Goal: Transaction & Acquisition: Purchase product/service

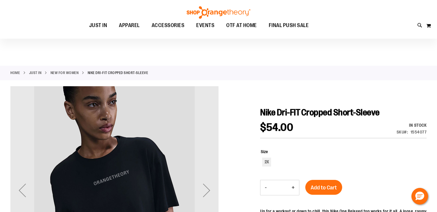
scroll to position [40, 0]
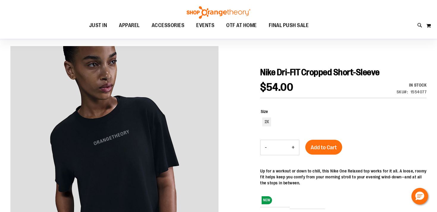
type input "**********"
click at [214, 11] on img at bounding box center [218, 12] width 65 height 12
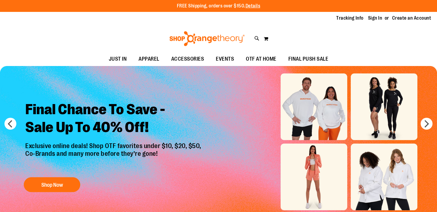
click at [375, 18] on link "Sign In" at bounding box center [375, 18] width 14 height 7
type input "**********"
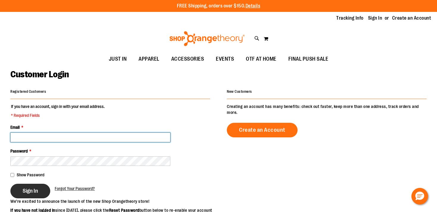
type input "**********"
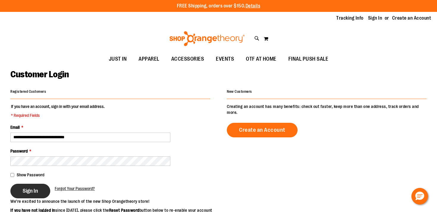
type input "**********"
click at [36, 187] on button "Sign In" at bounding box center [30, 191] width 40 height 15
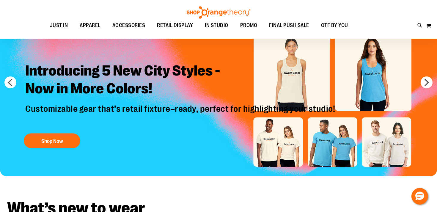
scroll to position [41, 0]
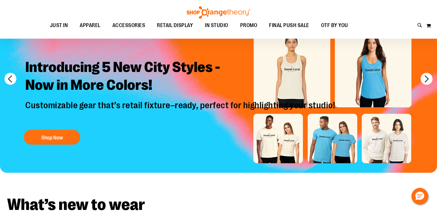
type input "**********"
click at [9, 73] on img "Slide 1 of 8" at bounding box center [218, 97] width 437 height 152
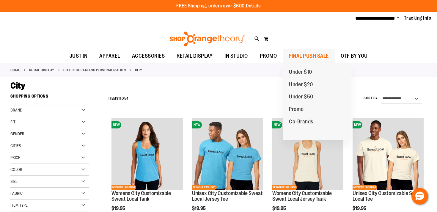
type input "**********"
click at [314, 55] on span "FINAL PUSH SALE" at bounding box center [309, 55] width 40 height 13
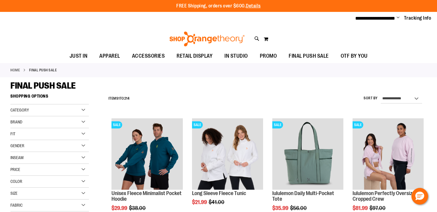
type input "**********"
click at [404, 98] on select "**********" at bounding box center [401, 99] width 41 height 10
select select "*********"
click at [381, 94] on select "**********" at bounding box center [401, 99] width 41 height 10
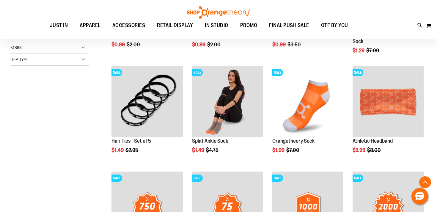
scroll to position [198, 0]
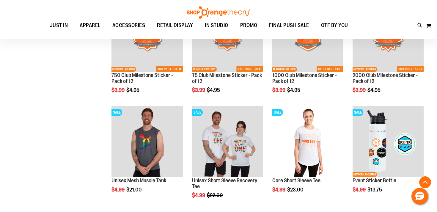
scroll to position [328, 0]
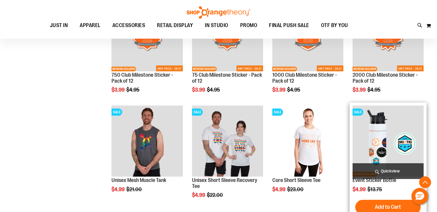
click at [385, 143] on img "product" at bounding box center [387, 140] width 71 height 71
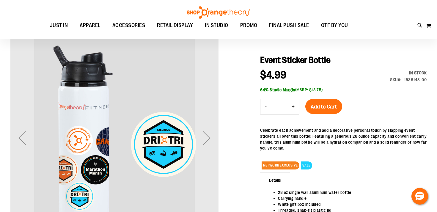
scroll to position [54, 0]
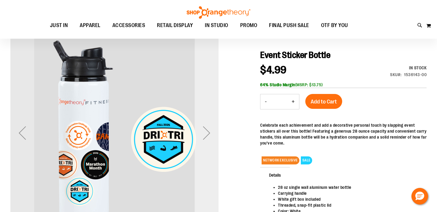
type input "**********"
click at [208, 131] on div "Next" at bounding box center [207, 133] width 24 height 24
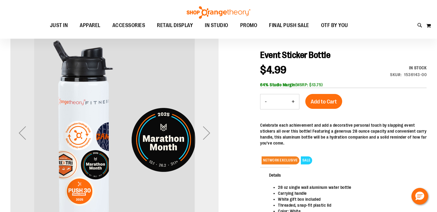
click at [208, 131] on div "Next" at bounding box center [207, 133] width 24 height 24
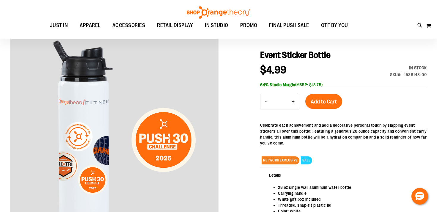
click at [293, 100] on button "+" at bounding box center [293, 101] width 12 height 15
type input "*"
click at [327, 103] on span "Add to Cart" at bounding box center [324, 101] width 26 height 7
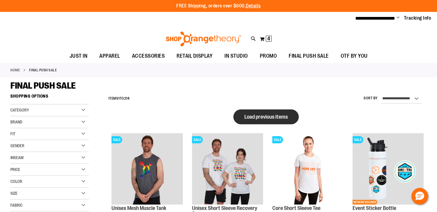
type input "**********"
click at [273, 117] on span "Load previous items" at bounding box center [265, 117] width 43 height 6
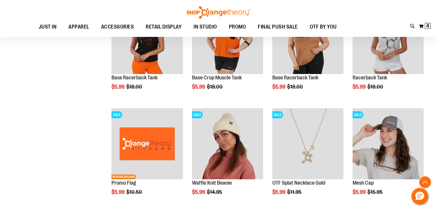
scroll to position [695, 0]
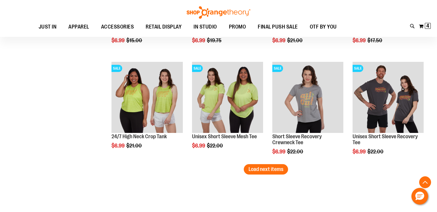
scroll to position [1179, 0]
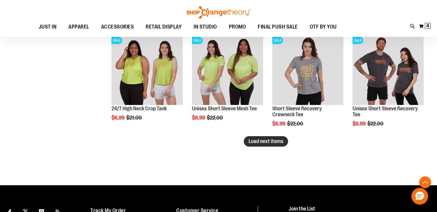
click at [270, 143] on span "Load next items" at bounding box center [265, 141] width 35 height 6
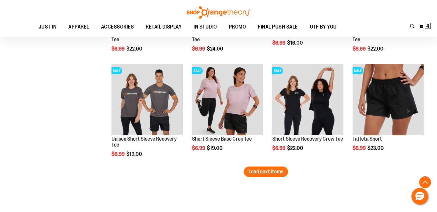
scroll to position [1486, 0]
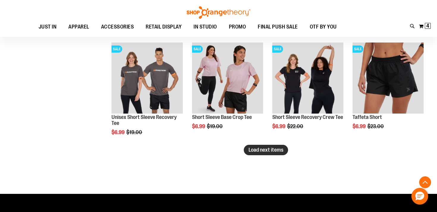
click at [272, 148] on span "Load next items" at bounding box center [265, 150] width 35 height 6
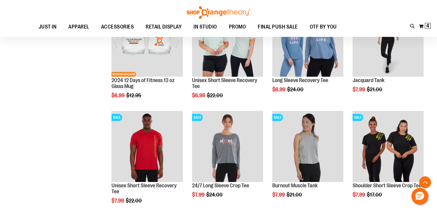
scroll to position [1767, 0]
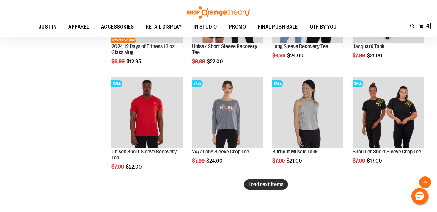
click at [257, 184] on span "Load next items" at bounding box center [265, 184] width 35 height 6
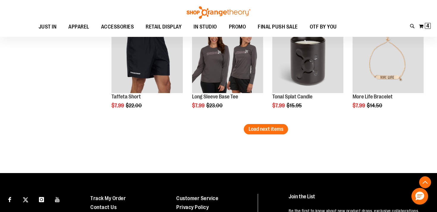
scroll to position [2167, 0]
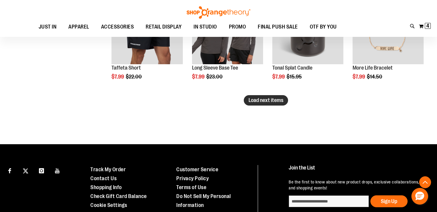
click at [273, 102] on span "Load next items" at bounding box center [265, 100] width 35 height 6
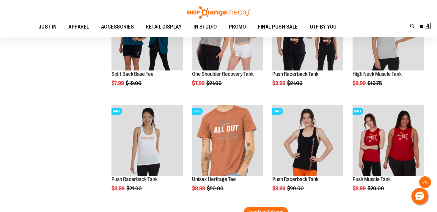
scroll to position [2436, 0]
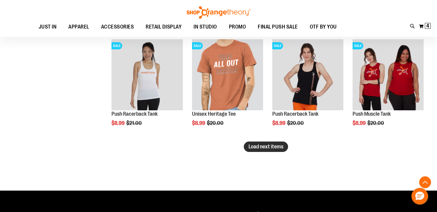
click at [270, 147] on span "Load next items" at bounding box center [265, 147] width 35 height 6
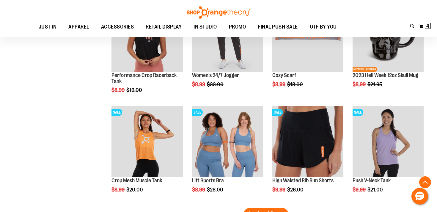
scroll to position [2768, 0]
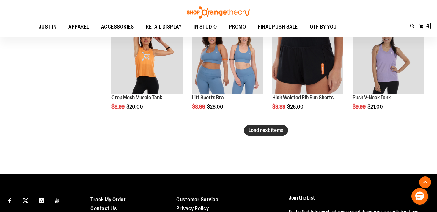
click at [260, 130] on span "Load next items" at bounding box center [265, 130] width 35 height 6
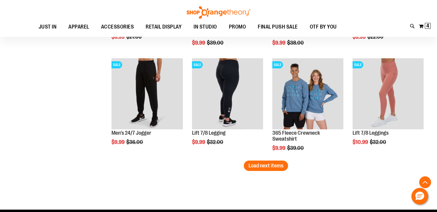
scroll to position [3056, 0]
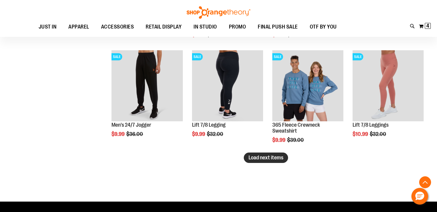
click at [263, 155] on span "Load next items" at bounding box center [265, 158] width 35 height 6
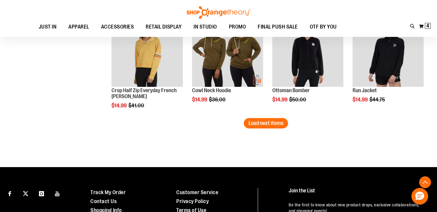
scroll to position [3415, 0]
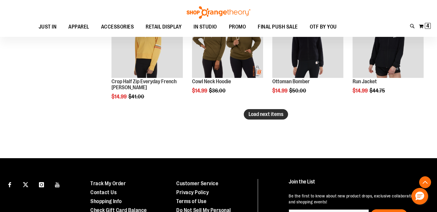
click at [264, 114] on span "Load next items" at bounding box center [265, 114] width 35 height 6
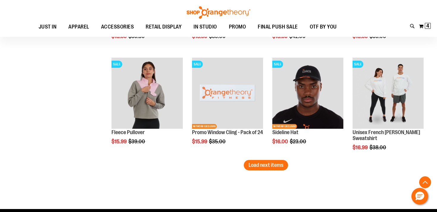
scroll to position [3717, 0]
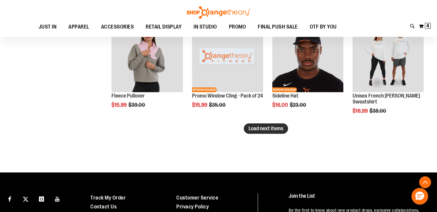
click at [261, 130] on span "Load next items" at bounding box center [265, 128] width 35 height 6
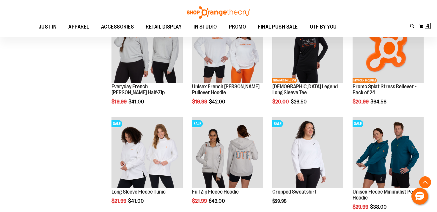
scroll to position [3990, 0]
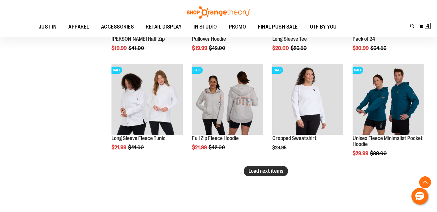
click at [269, 176] on button "Load next items" at bounding box center [266, 171] width 44 height 10
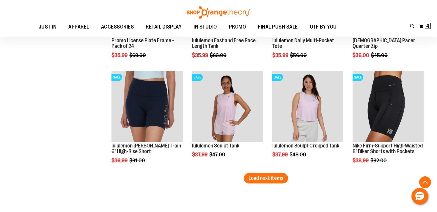
scroll to position [4335, 0]
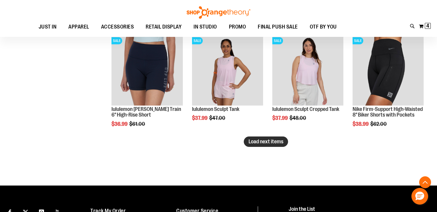
click at [272, 142] on span "Load next items" at bounding box center [265, 141] width 35 height 6
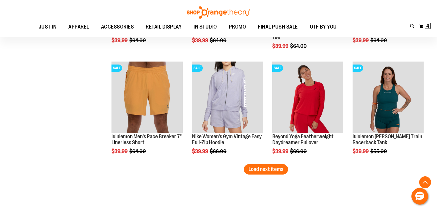
scroll to position [4645, 0]
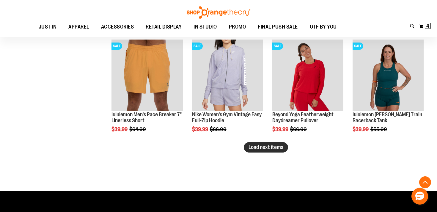
click at [275, 149] on span "Load next items" at bounding box center [265, 147] width 35 height 6
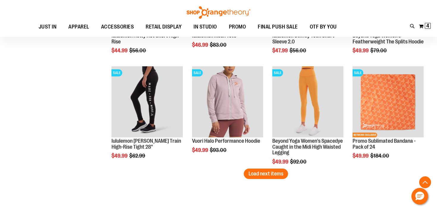
scroll to position [4964, 0]
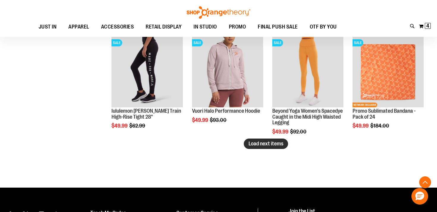
click at [277, 145] on span "Load next items" at bounding box center [265, 144] width 35 height 6
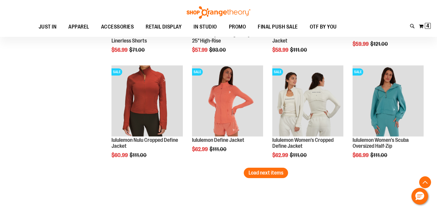
scroll to position [5251, 0]
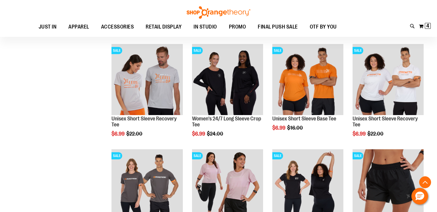
scroll to position [1308, 0]
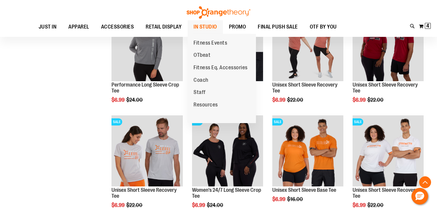
click at [203, 25] on span "IN STUDIO" at bounding box center [204, 26] width 23 height 13
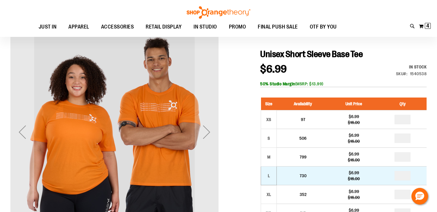
scroll to position [63, 0]
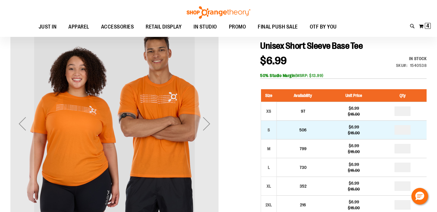
type input "**********"
click at [400, 128] on input "number" at bounding box center [402, 130] width 16 height 10
type input "*"
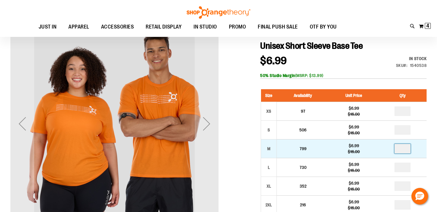
click at [405, 146] on input "number" at bounding box center [402, 149] width 16 height 10
type input "*"
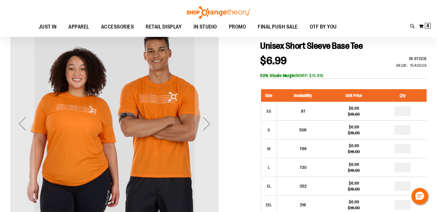
click at [239, 111] on div at bounding box center [218, 206] width 416 height 372
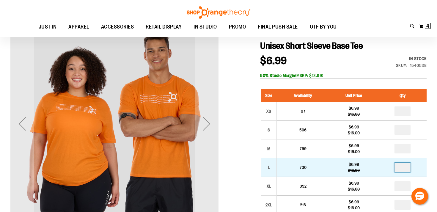
click at [404, 167] on input "number" at bounding box center [402, 168] width 16 height 10
type input "*"
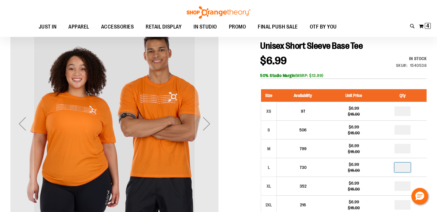
click at [248, 137] on div at bounding box center [218, 206] width 416 height 372
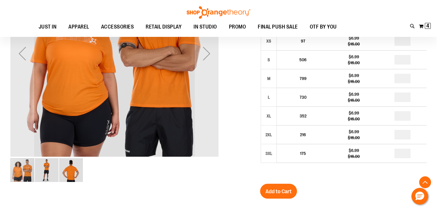
scroll to position [143, 0]
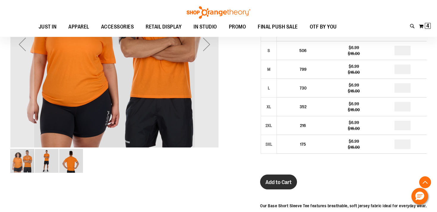
click at [283, 185] on span "Add to Cart" at bounding box center [278, 182] width 26 height 7
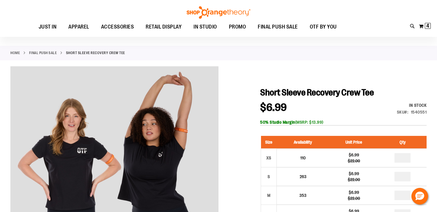
scroll to position [55, 0]
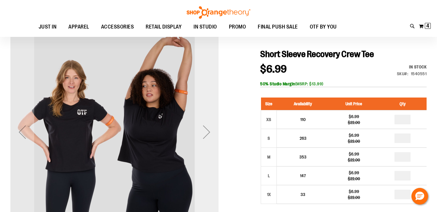
type input "**********"
click at [209, 131] on div "Next" at bounding box center [207, 132] width 24 height 24
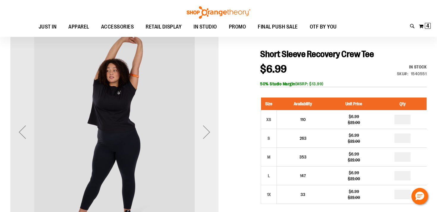
click at [209, 131] on div "Next" at bounding box center [207, 132] width 24 height 24
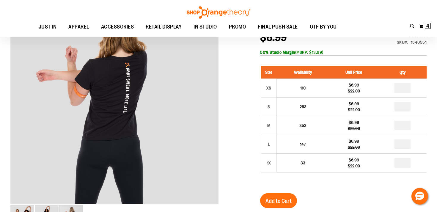
scroll to position [86, 0]
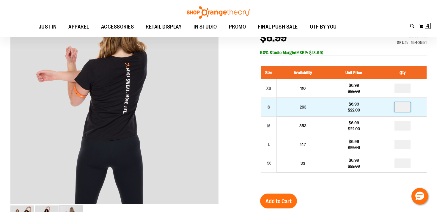
click at [401, 108] on input "number" at bounding box center [402, 107] width 16 height 10
type input "*"
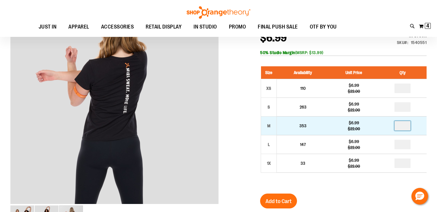
click at [401, 126] on input "number" at bounding box center [402, 126] width 16 height 10
type input "*"
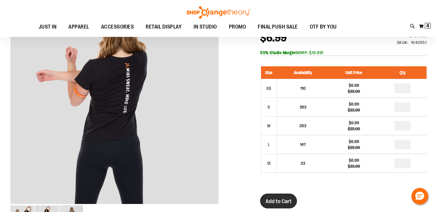
click at [281, 200] on span "Add to Cart" at bounding box center [278, 201] width 26 height 7
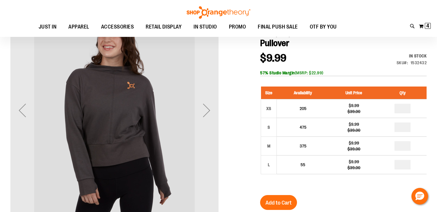
scroll to position [77, 0]
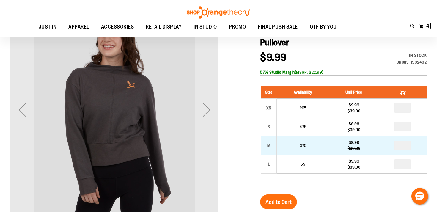
type input "**********"
click at [405, 141] on input "*" at bounding box center [402, 146] width 16 height 10
type input "*"
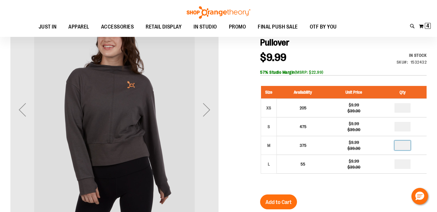
click at [232, 137] on div at bounding box center [218, 166] width 416 height 321
click at [288, 199] on span "Add to Cart" at bounding box center [278, 202] width 26 height 7
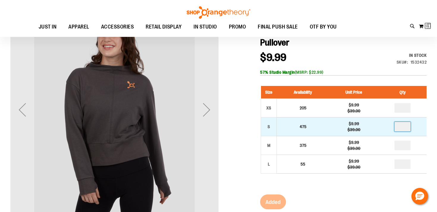
click at [403, 122] on input "number" at bounding box center [402, 127] width 16 height 10
type input "*"
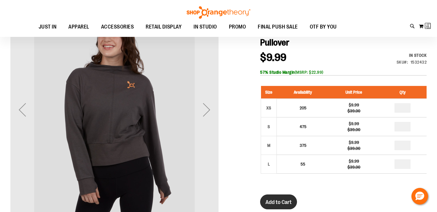
click at [285, 199] on span "Add to Cart" at bounding box center [278, 202] width 26 height 7
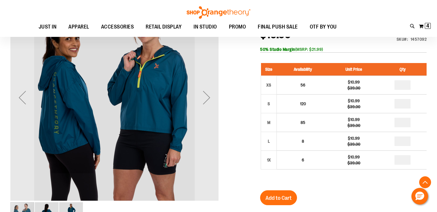
scroll to position [104, 0]
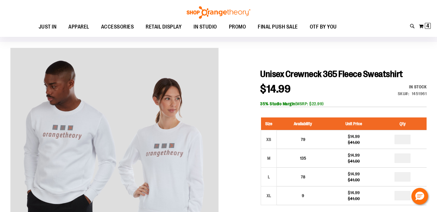
scroll to position [92, 0]
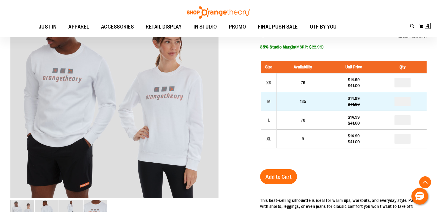
type input "**********"
click at [401, 102] on input "number" at bounding box center [402, 102] width 16 height 10
type input "*"
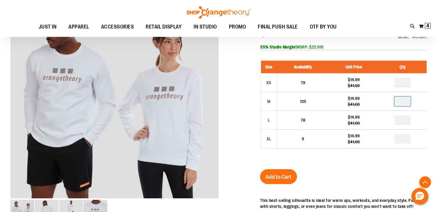
click at [234, 115] on div at bounding box center [218, 146] width 416 height 310
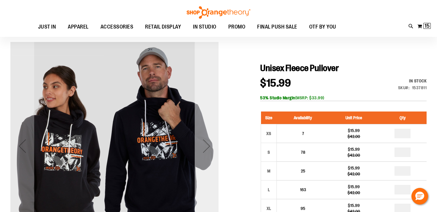
scroll to position [41, 0]
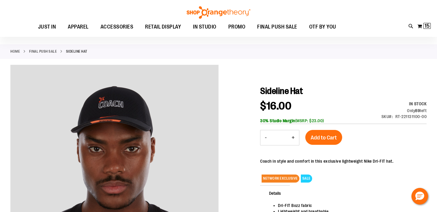
scroll to position [19, 0]
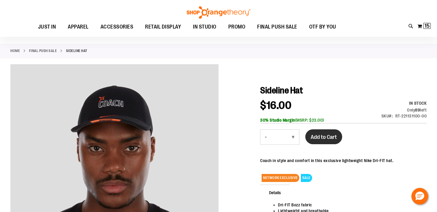
type input "**********"
click at [326, 138] on span "Add to Cart" at bounding box center [324, 137] width 26 height 7
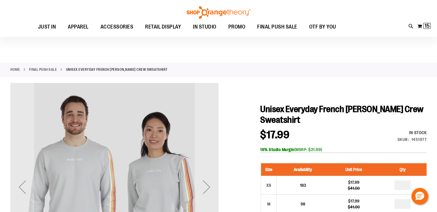
scroll to position [53, 0]
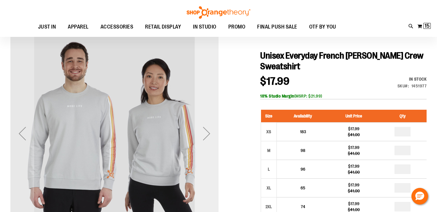
type input "**********"
click at [208, 132] on div "Next" at bounding box center [207, 134] width 24 height 24
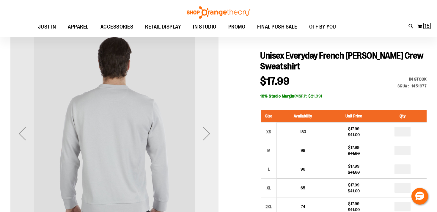
click at [208, 132] on div "Next" at bounding box center [207, 134] width 24 height 24
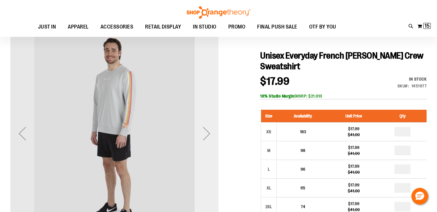
click at [208, 132] on div "Next" at bounding box center [207, 134] width 24 height 24
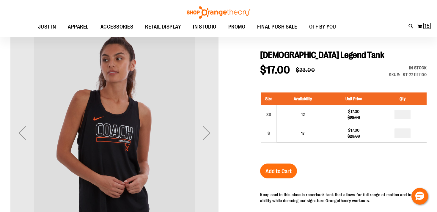
scroll to position [59, 0]
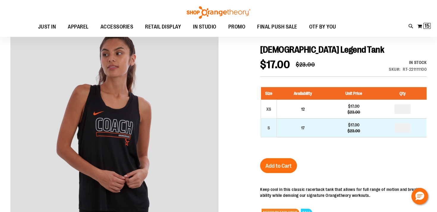
type input "**********"
click at [407, 127] on input "*" at bounding box center [402, 128] width 16 height 10
type input "*"
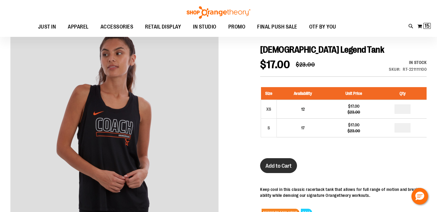
click at [283, 165] on span "Add to Cart" at bounding box center [278, 166] width 26 height 7
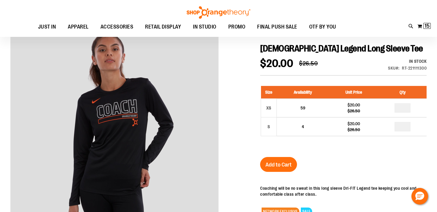
scroll to position [61, 0]
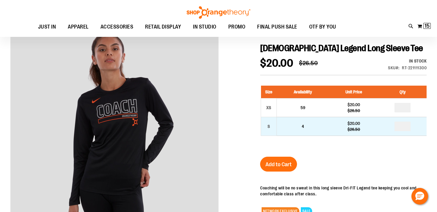
type input "**********"
click at [407, 125] on input "*" at bounding box center [402, 127] width 16 height 10
type input "*"
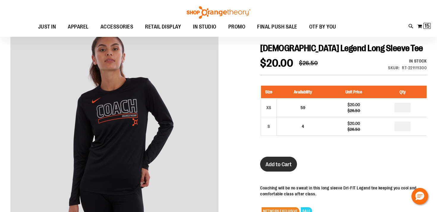
click at [278, 163] on span "Add to Cart" at bounding box center [278, 164] width 26 height 7
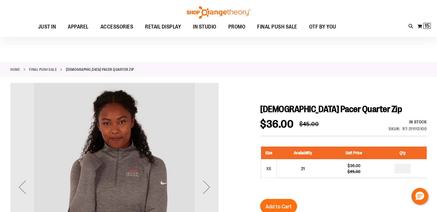
scroll to position [78, 0]
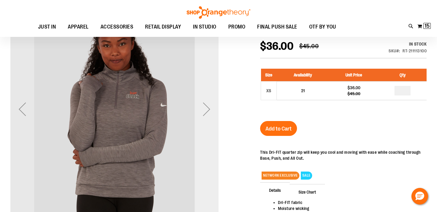
type input "**********"
click at [202, 107] on div "Next" at bounding box center [207, 109] width 24 height 24
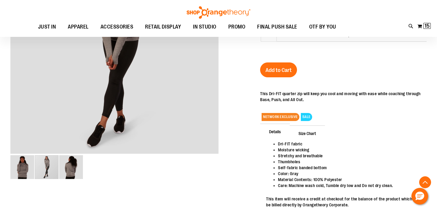
scroll to position [136, 0]
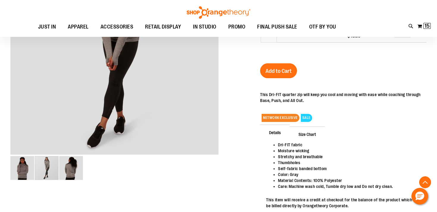
click at [312, 136] on span "Size Chart" at bounding box center [306, 133] width 35 height 15
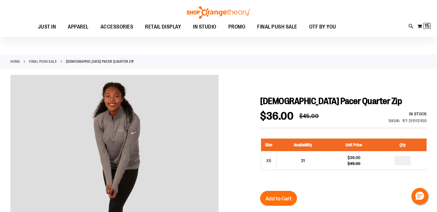
scroll to position [12, 0]
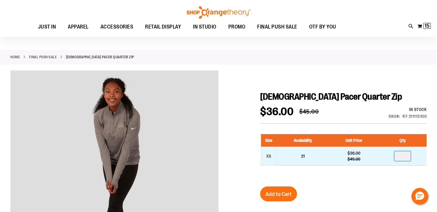
click at [403, 155] on input "number" at bounding box center [402, 156] width 16 height 10
type input "*"
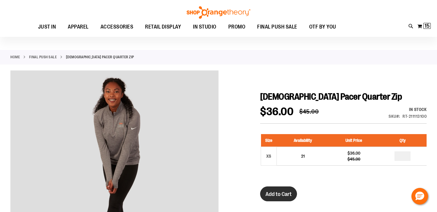
click at [287, 192] on span "Add to Cart" at bounding box center [278, 194] width 26 height 7
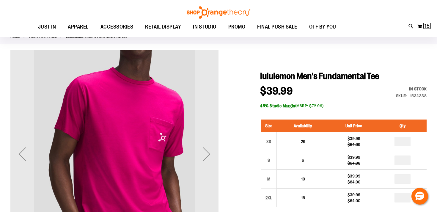
scroll to position [51, 0]
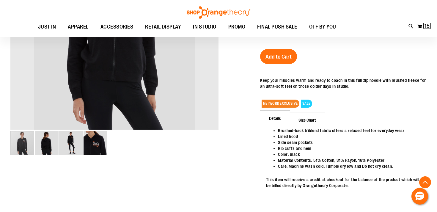
scroll to position [162, 0]
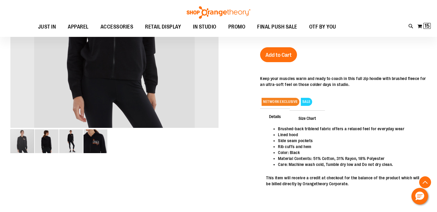
type input "**********"
click at [310, 110] on span "Size Chart" at bounding box center [306, 117] width 35 height 15
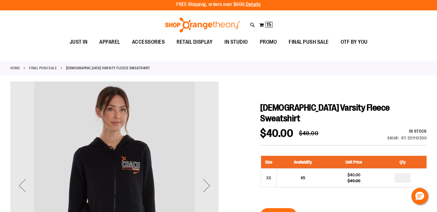
scroll to position [0, 0]
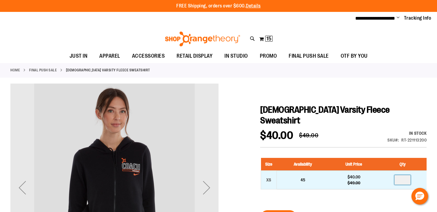
click at [402, 175] on input "number" at bounding box center [402, 180] width 16 height 10
type input "*"
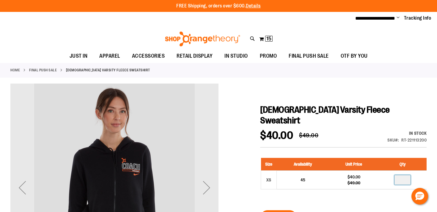
click at [301, 183] on div "Size Availability Unit Price Qty XS 45 $40.00 $49.00 *" at bounding box center [343, 178] width 166 height 52
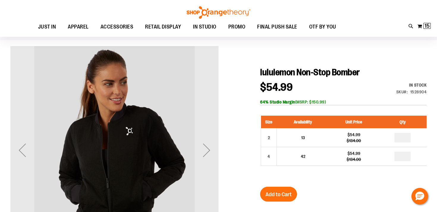
scroll to position [37, 0]
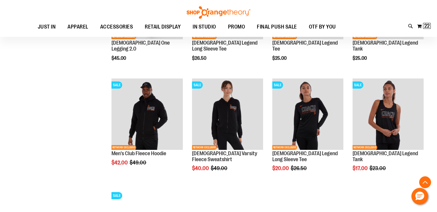
scroll to position [491, 0]
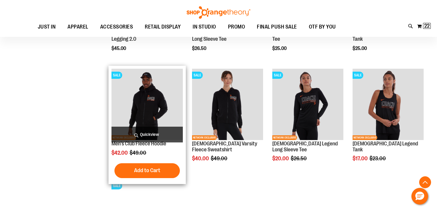
type input "**********"
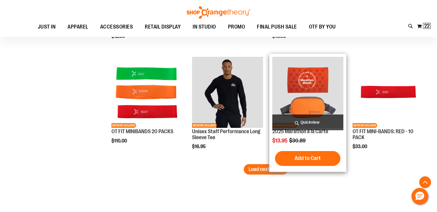
scroll to position [952, 0]
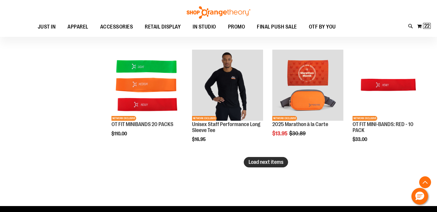
click at [276, 165] on span "Load next items" at bounding box center [265, 162] width 35 height 6
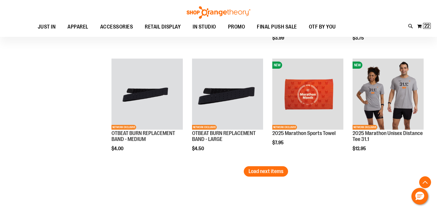
scroll to position [1295, 0]
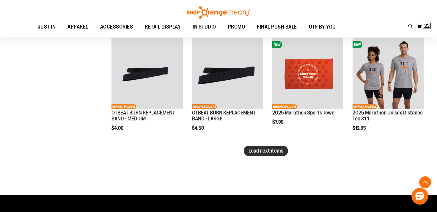
click at [265, 153] on span "Load next items" at bounding box center [265, 151] width 35 height 6
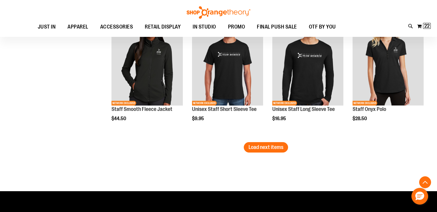
scroll to position [1654, 0]
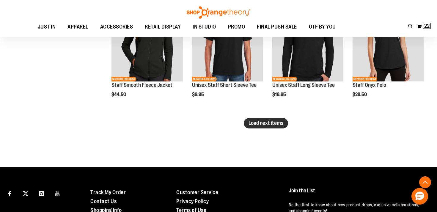
click at [269, 121] on span "Load next items" at bounding box center [265, 123] width 35 height 6
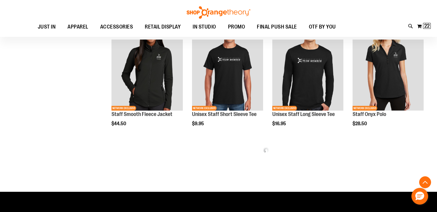
scroll to position [1625, 0]
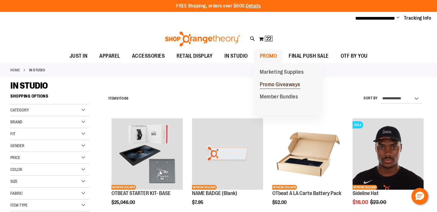
click at [276, 85] on span "Promo Giveaways" at bounding box center [280, 84] width 40 height 7
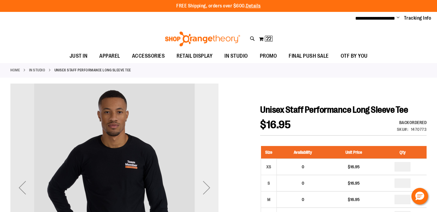
type input "**********"
click at [201, 187] on div "Next" at bounding box center [207, 188] width 24 height 24
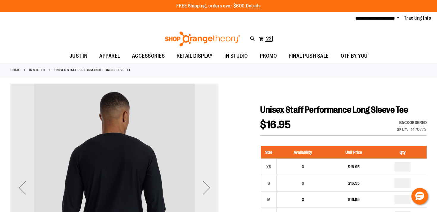
click at [201, 187] on div "Next" at bounding box center [207, 188] width 24 height 24
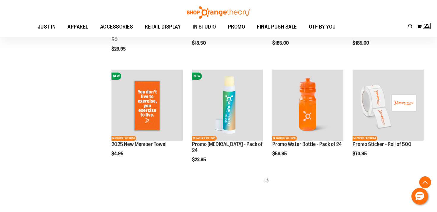
scroll to position [255, 0]
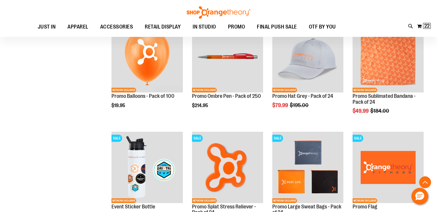
scroll to position [477, 0]
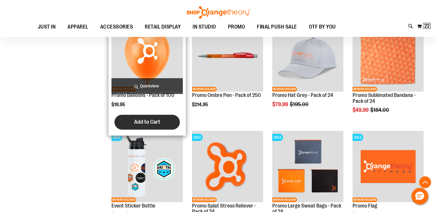
type input "**********"
click at [152, 119] on span "Add to Cart" at bounding box center [147, 122] width 26 height 7
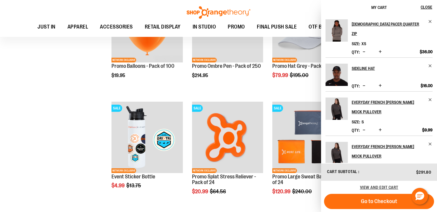
scroll to position [507, 0]
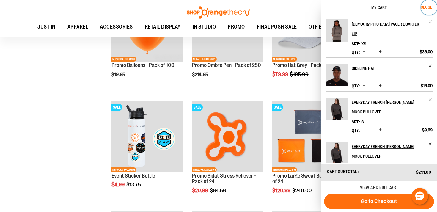
click at [427, 7] on span "Close" at bounding box center [426, 7] width 12 height 5
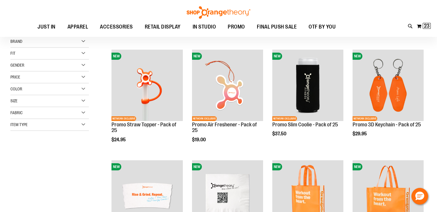
scroll to position [7, 0]
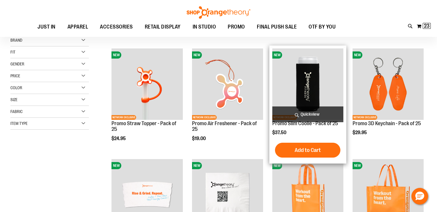
click at [311, 78] on img "product" at bounding box center [307, 83] width 71 height 71
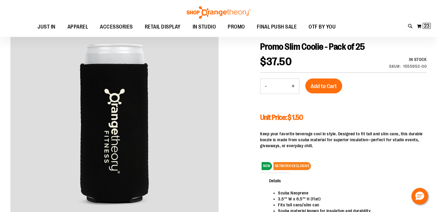
scroll to position [48, 0]
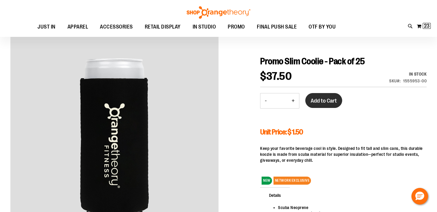
type input "**********"
click at [326, 97] on button "Add to Cart" at bounding box center [323, 100] width 37 height 15
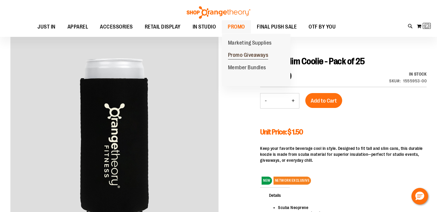
click at [239, 59] on span "Promo Giveaways" at bounding box center [248, 55] width 40 height 7
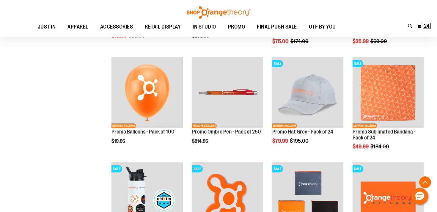
scroll to position [465, 0]
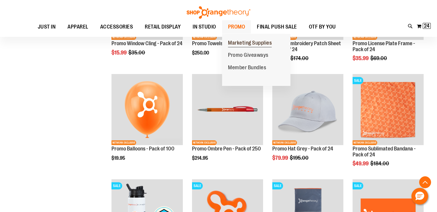
type input "**********"
click at [246, 42] on span "Marketing Supplies" at bounding box center [250, 43] width 44 height 7
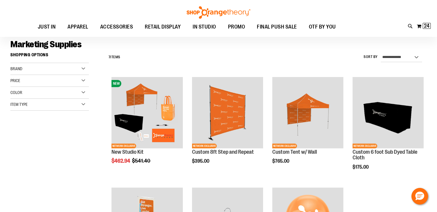
scroll to position [39, 0]
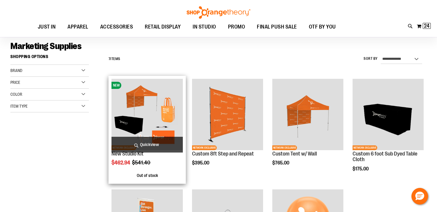
type input "**********"
click at [138, 111] on img "product" at bounding box center [146, 114] width 71 height 71
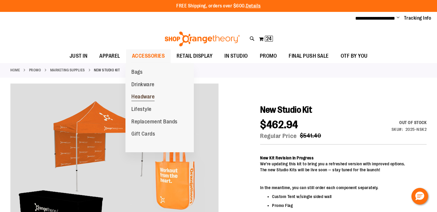
type input "**********"
click at [142, 96] on span "Headware" at bounding box center [142, 97] width 23 height 7
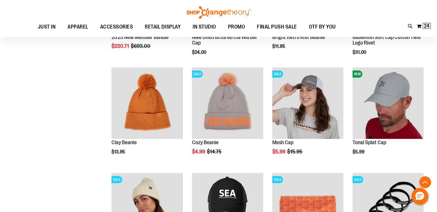
scroll to position [132, 0]
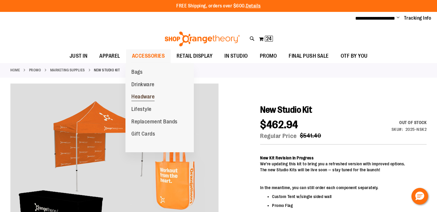
type input "**********"
click at [141, 92] on link "Headware" at bounding box center [142, 97] width 35 height 12
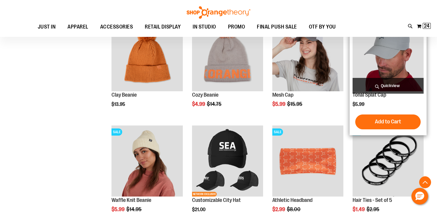
scroll to position [190, 0]
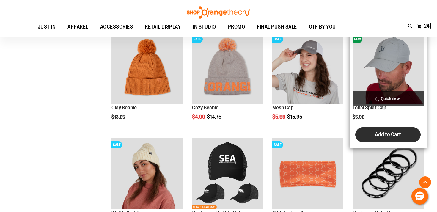
type input "**********"
click at [392, 134] on span "Add to Cart" at bounding box center [388, 134] width 26 height 7
click at [388, 134] on span "Add to Cart" at bounding box center [388, 134] width 26 height 7
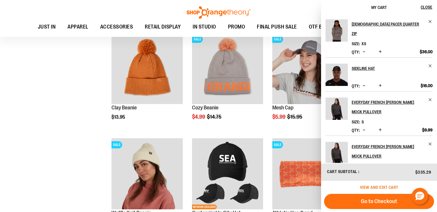
click at [387, 186] on span "View and edit cart" at bounding box center [379, 187] width 38 height 5
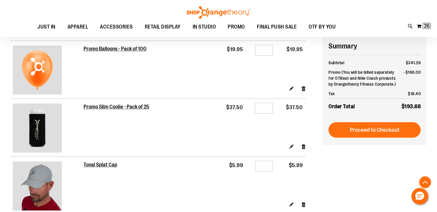
scroll to position [815, 0]
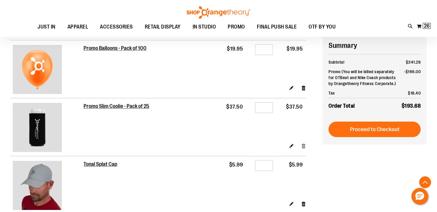
type input "**********"
click at [303, 148] on link "Remove item" at bounding box center [303, 146] width 5 height 6
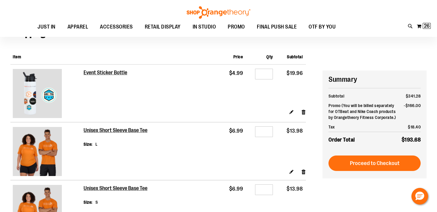
scroll to position [0, 0]
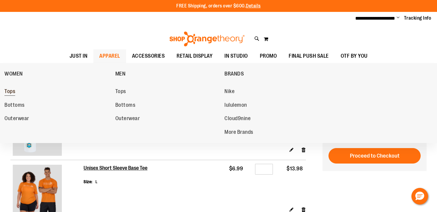
type input "**********"
click at [10, 91] on span "Tops" at bounding box center [9, 91] width 11 height 7
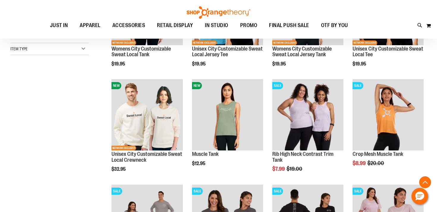
scroll to position [177, 0]
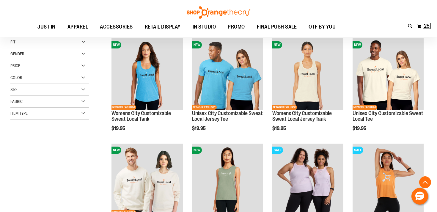
scroll to position [39, 0]
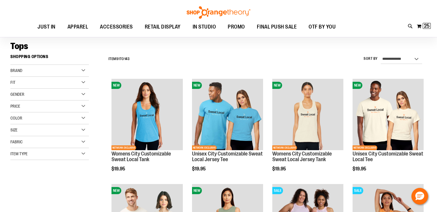
type input "**********"
click at [23, 72] on div "Brand" at bounding box center [49, 71] width 78 height 12
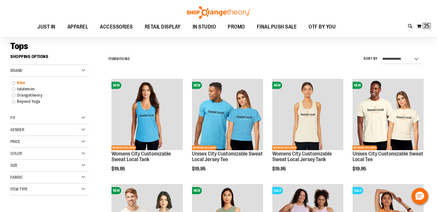
click at [17, 83] on link "Nike" at bounding box center [46, 83] width 75 height 6
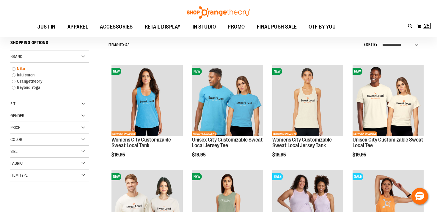
scroll to position [54, 0]
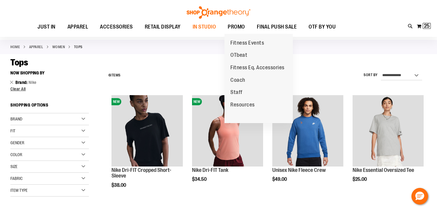
scroll to position [24, 0]
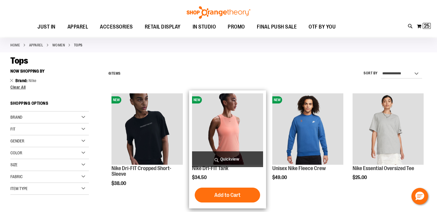
click at [216, 124] on img "product" at bounding box center [227, 128] width 71 height 71
